Goal: Transaction & Acquisition: Purchase product/service

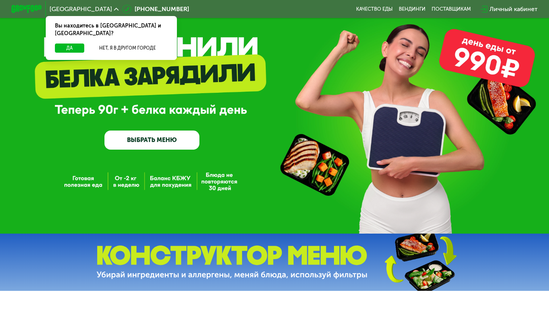
scroll to position [27, 0]
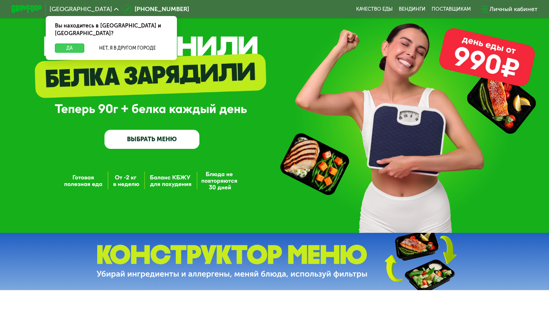
click at [75, 43] on button "Да" at bounding box center [69, 47] width 29 height 9
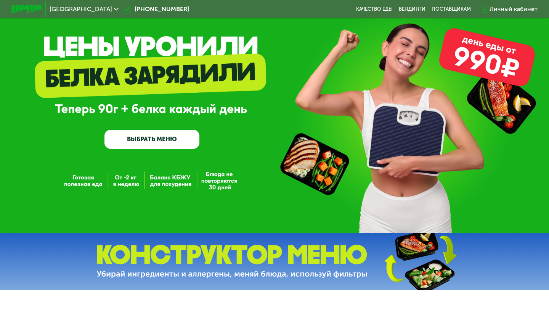
click at [156, 138] on link "ВЫБРАТЬ МЕНЮ" at bounding box center [151, 139] width 95 height 19
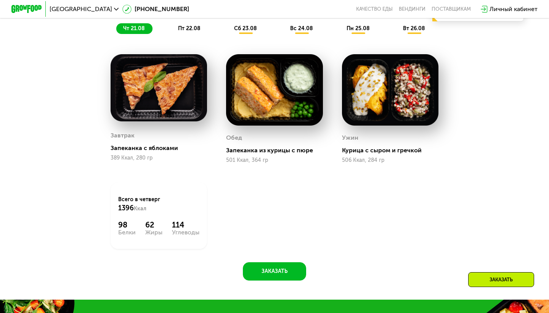
scroll to position [415, 0]
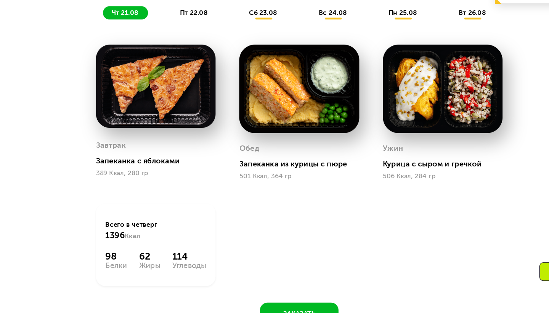
click at [178, 67] on span "пт 22.08" at bounding box center [189, 70] width 22 height 6
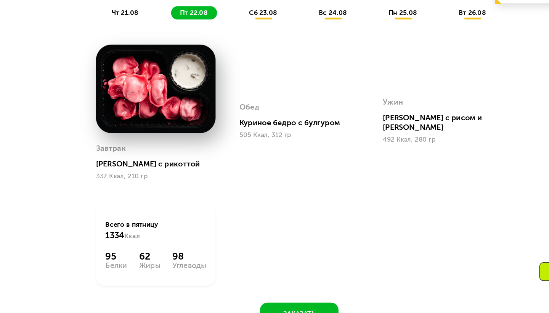
scroll to position [458, 0]
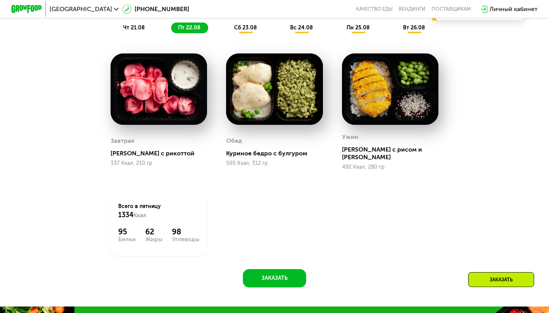
click at [245, 27] on span "сб 23.08" at bounding box center [245, 27] width 23 height 6
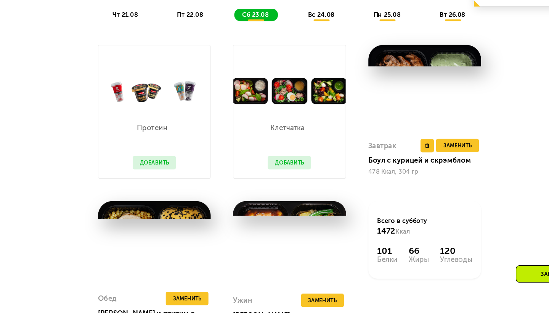
scroll to position [460, 0]
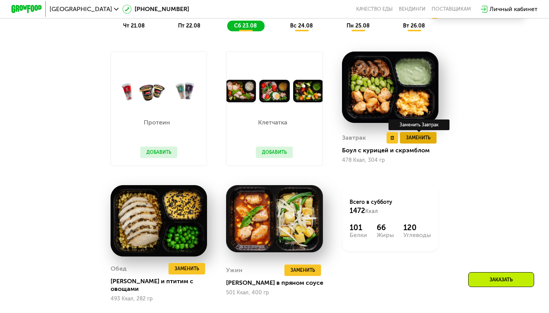
click at [422, 135] on span "Заменить" at bounding box center [418, 138] width 24 height 8
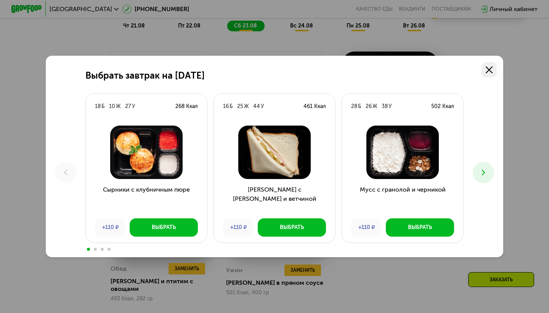
click at [490, 68] on icon at bounding box center [489, 69] width 7 height 7
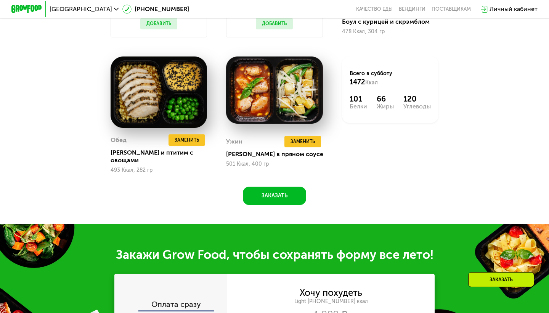
scroll to position [589, 0]
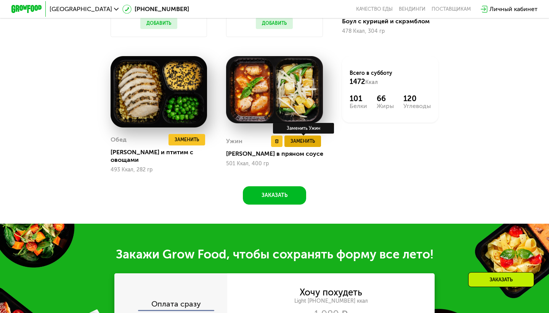
click at [308, 138] on span "Заменить" at bounding box center [302, 141] width 24 height 8
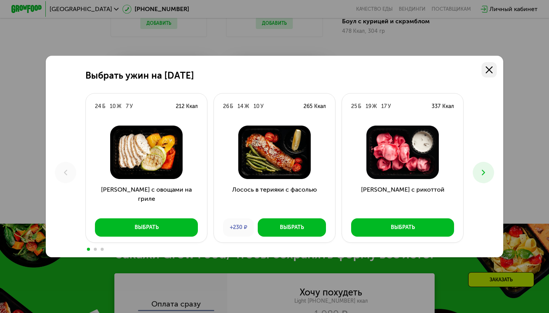
click at [489, 69] on icon at bounding box center [489, 69] width 7 height 7
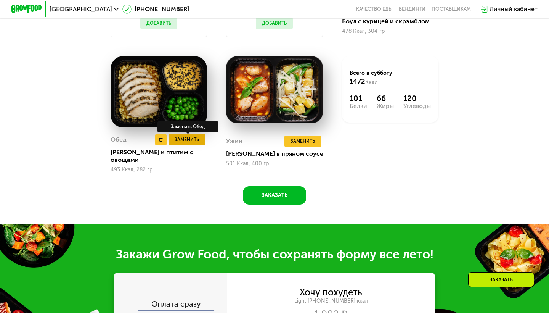
click at [191, 140] on span "Заменить" at bounding box center [187, 140] width 24 height 8
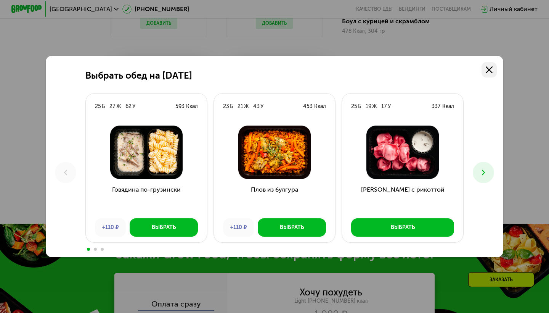
click at [489, 71] on icon at bounding box center [489, 69] width 7 height 7
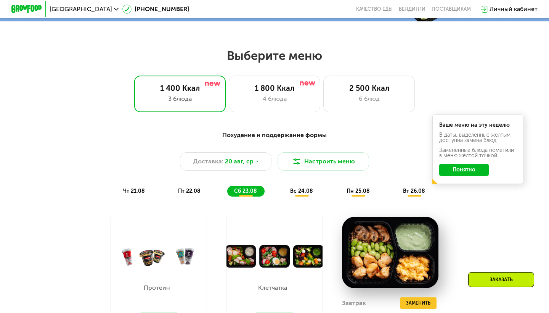
scroll to position [294, 0]
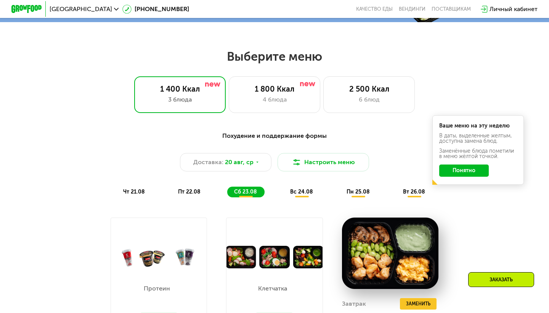
click at [299, 191] on span "вс 24.08" at bounding box center [301, 191] width 23 height 6
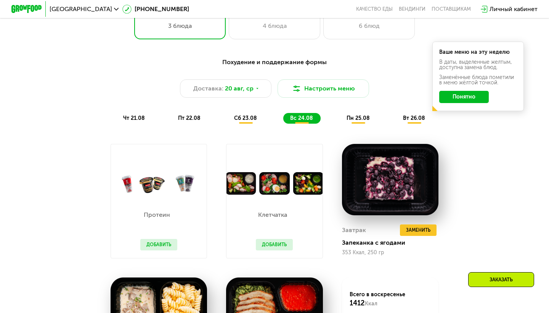
scroll to position [365, 0]
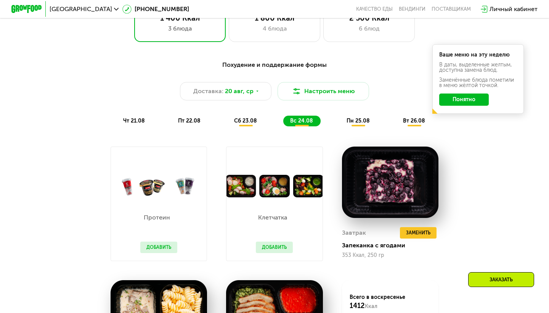
click at [360, 118] on span "пн 25.08" at bounding box center [357, 120] width 23 height 6
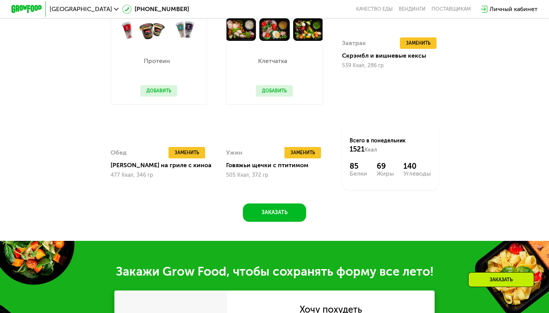
scroll to position [521, 0]
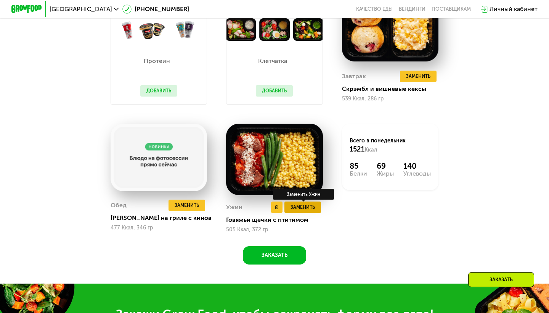
click at [296, 209] on span "Заменить" at bounding box center [302, 207] width 24 height 8
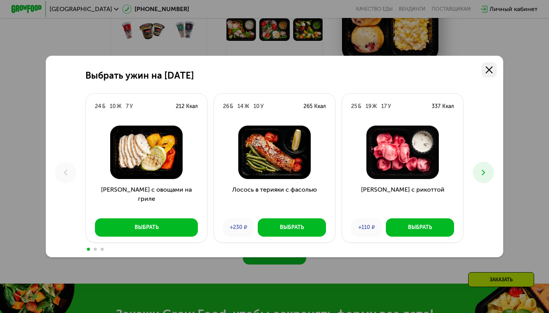
click at [489, 67] on icon at bounding box center [489, 69] width 7 height 7
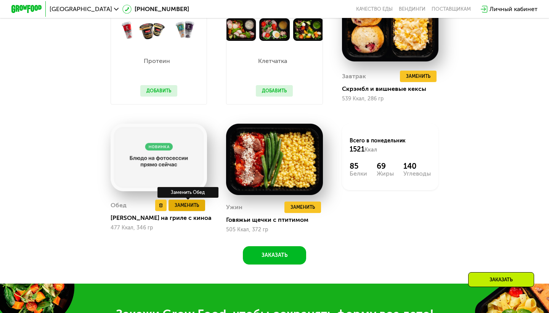
click at [187, 206] on span "Заменить" at bounding box center [187, 205] width 24 height 8
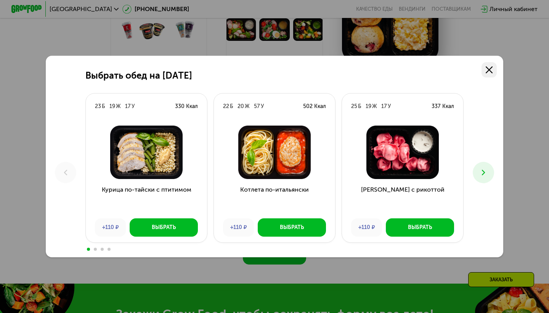
click at [491, 66] on icon at bounding box center [489, 69] width 7 height 7
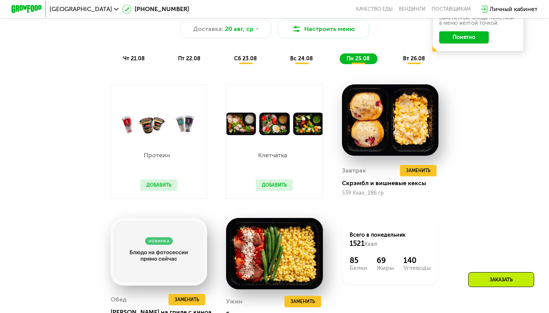
scroll to position [426, 0]
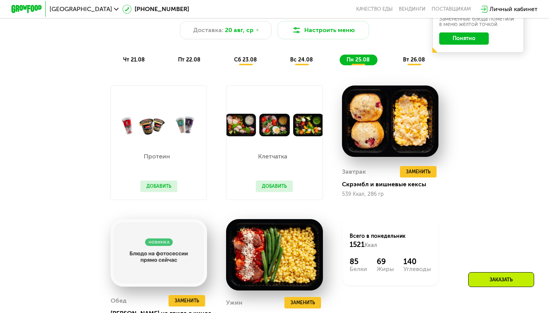
click at [415, 58] on span "вт 26.08" at bounding box center [414, 59] width 22 height 6
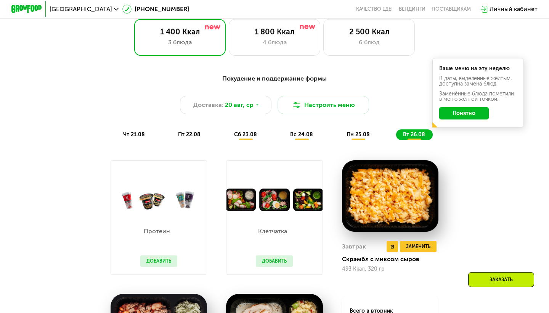
scroll to position [351, 0]
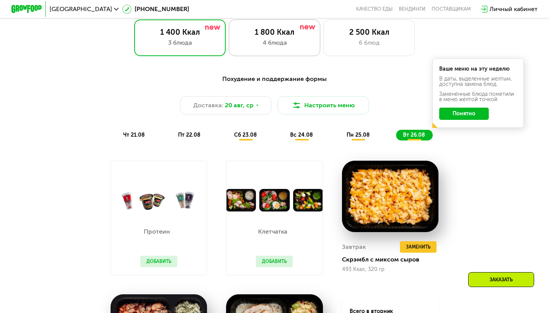
click at [279, 31] on div "1 800 Ккал" at bounding box center [274, 31] width 75 height 9
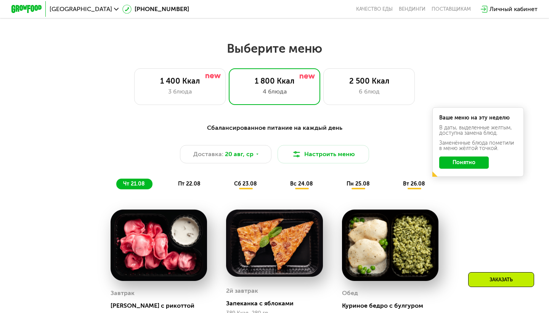
scroll to position [302, 0]
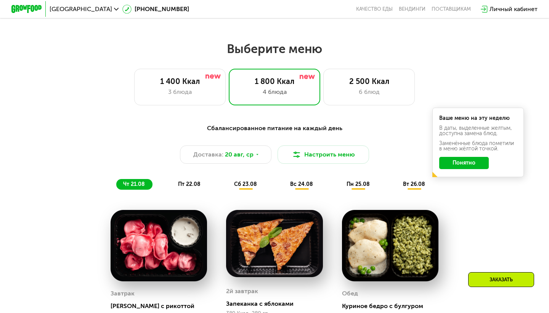
click at [188, 183] on span "пт 22.08" at bounding box center [189, 184] width 22 height 6
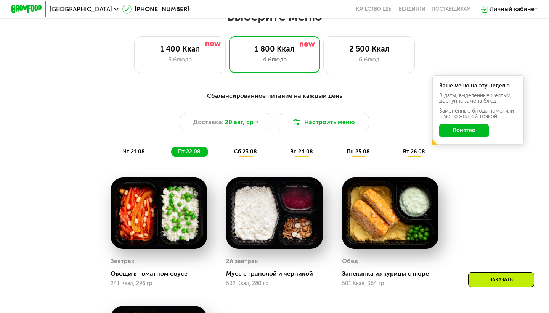
scroll to position [327, 0]
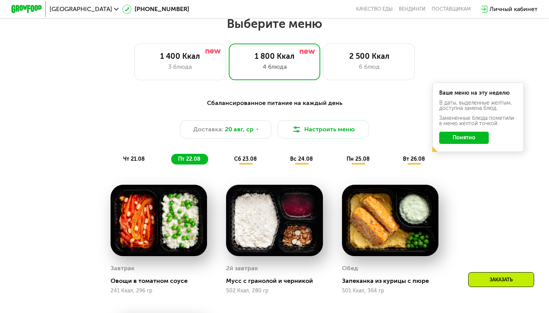
click at [250, 156] on span "сб 23.08" at bounding box center [245, 159] width 23 height 6
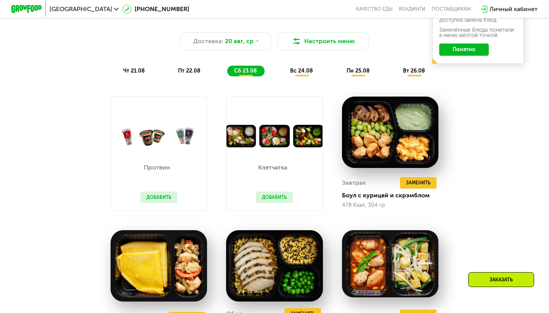
scroll to position [416, 0]
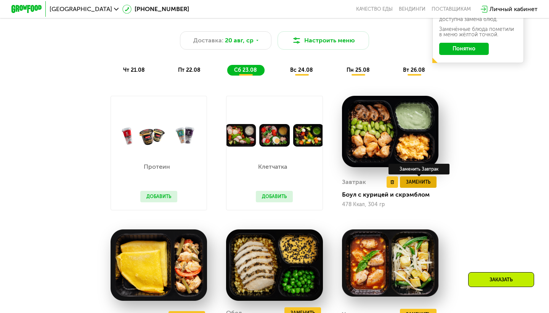
click at [420, 179] on span "Заменить" at bounding box center [418, 182] width 24 height 8
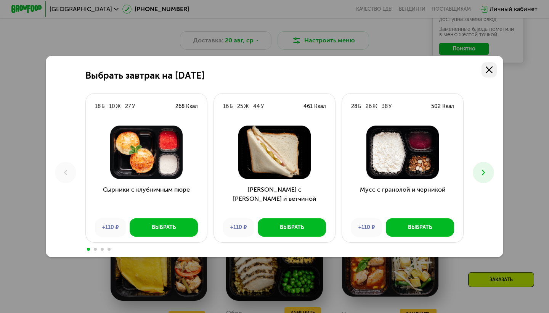
click at [489, 69] on icon at bounding box center [489, 69] width 7 height 7
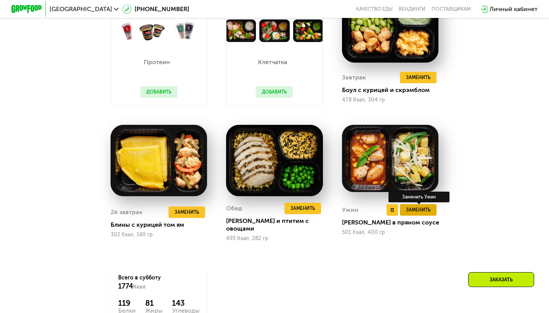
scroll to position [521, 0]
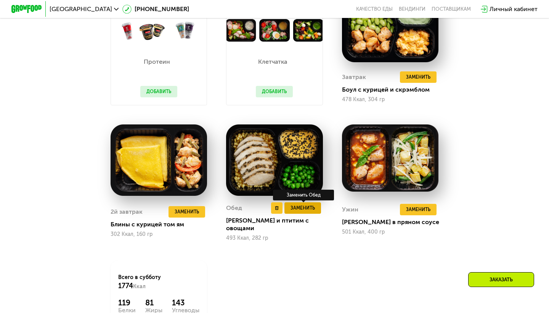
click at [314, 205] on span "Заменить" at bounding box center [302, 208] width 24 height 8
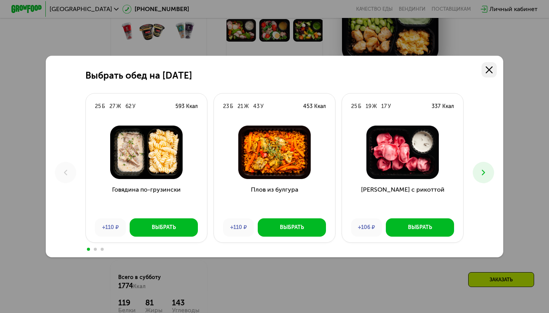
click at [490, 67] on icon at bounding box center [489, 69] width 7 height 7
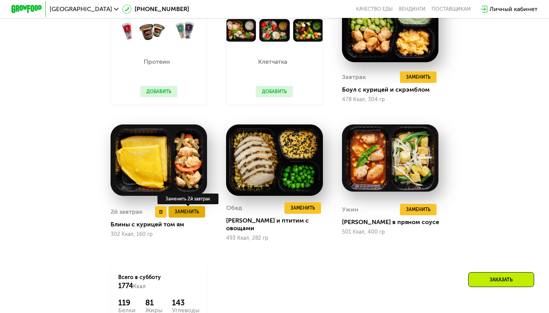
click at [191, 208] on span "Заменить" at bounding box center [187, 212] width 24 height 8
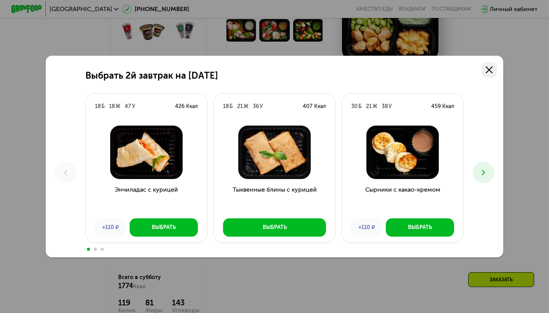
click at [491, 68] on use at bounding box center [489, 69] width 7 height 7
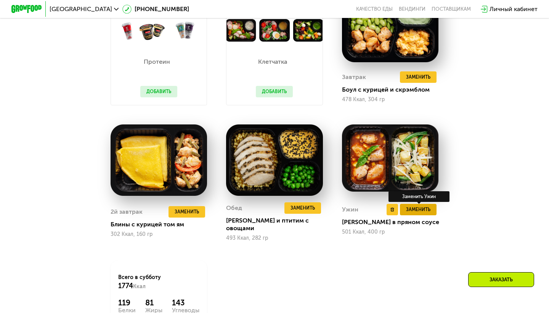
click at [428, 206] on span "Заменить" at bounding box center [418, 209] width 24 height 8
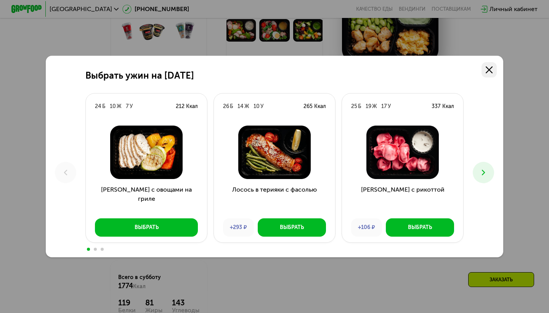
click at [489, 70] on use at bounding box center [489, 69] width 7 height 7
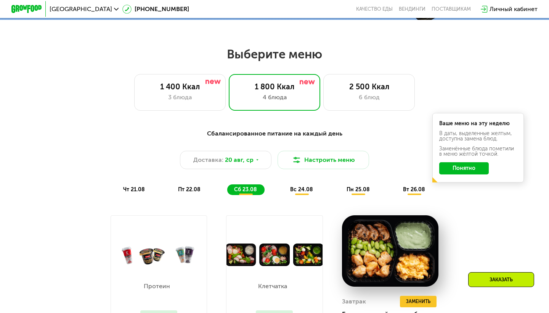
scroll to position [298, 0]
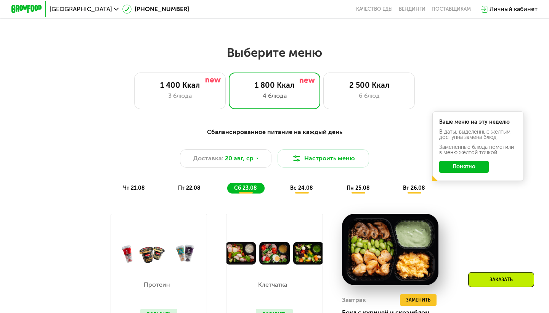
click at [305, 188] on span "вс 24.08" at bounding box center [301, 187] width 23 height 6
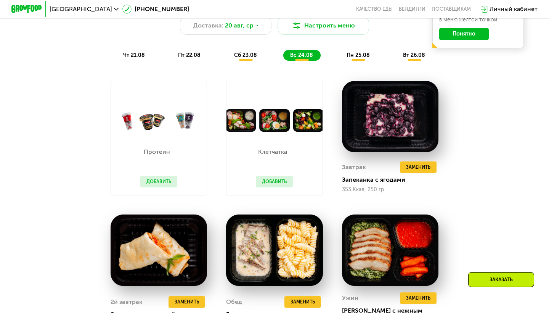
scroll to position [426, 0]
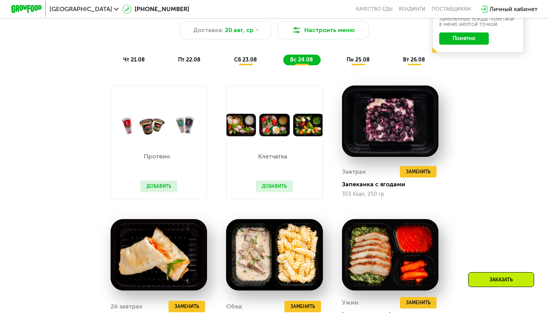
click at [359, 57] on span "пн 25.08" at bounding box center [357, 59] width 23 height 6
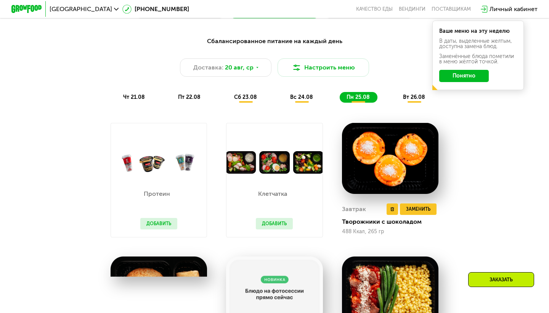
scroll to position [388, 0]
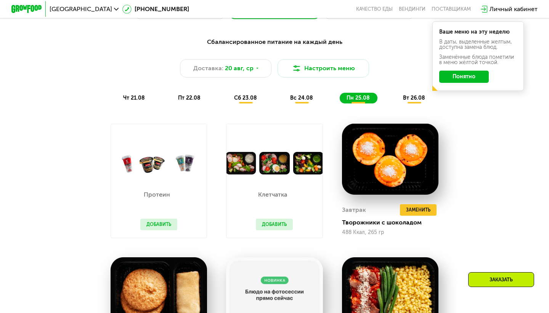
click at [415, 96] on span "вт 26.08" at bounding box center [414, 98] width 22 height 6
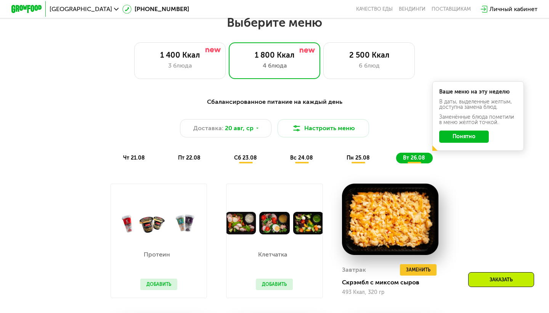
scroll to position [328, 0]
click at [464, 133] on button "Понятно" at bounding box center [464, 136] width 50 height 12
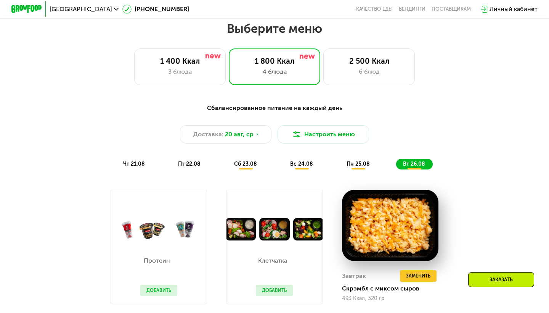
scroll to position [321, 0]
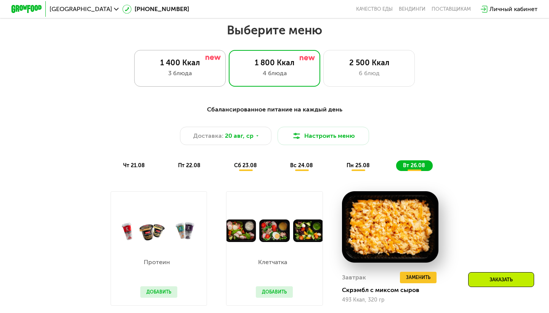
click at [192, 63] on div "1 400 Ккал" at bounding box center [179, 62] width 75 height 9
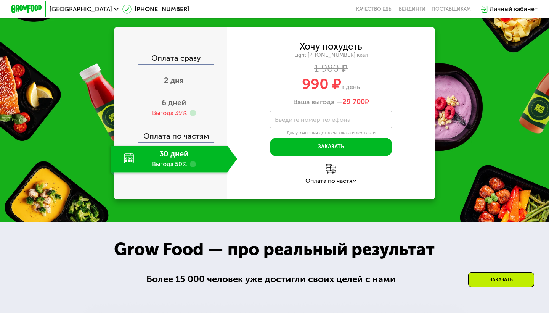
scroll to position [773, 0]
